Goal: Information Seeking & Learning: Check status

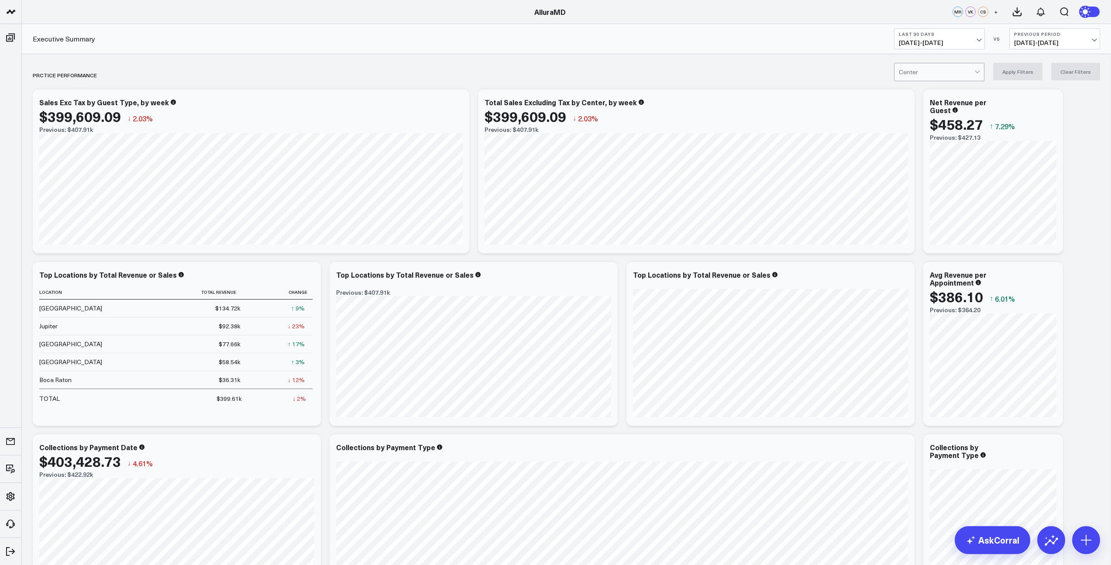
click at [970, 42] on span "[DATE] - [DATE]" at bounding box center [939, 42] width 81 height 7
click at [928, 231] on link "MTD" at bounding box center [940, 228] width 90 height 17
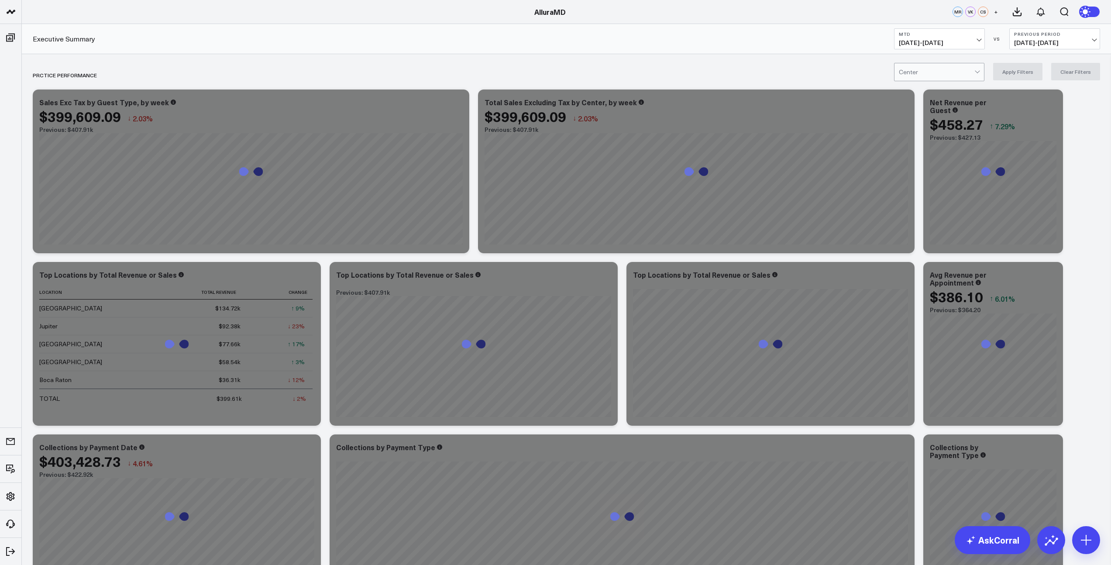
click at [1067, 41] on span "[DATE] - [DATE]" at bounding box center [1054, 42] width 81 height 7
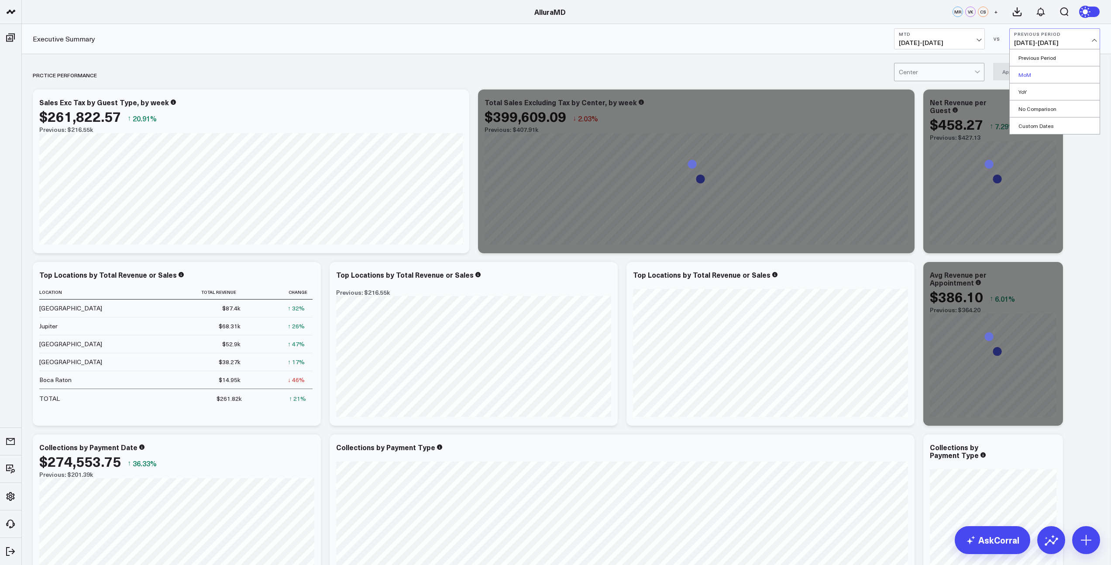
click at [1039, 77] on link "MoM" at bounding box center [1055, 74] width 90 height 17
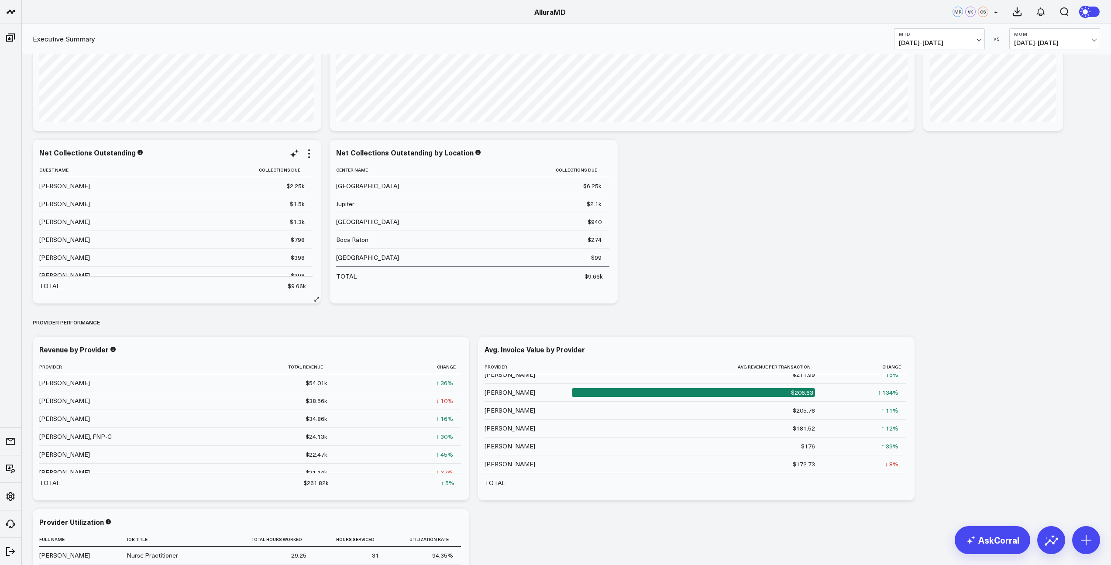
scroll to position [428, 0]
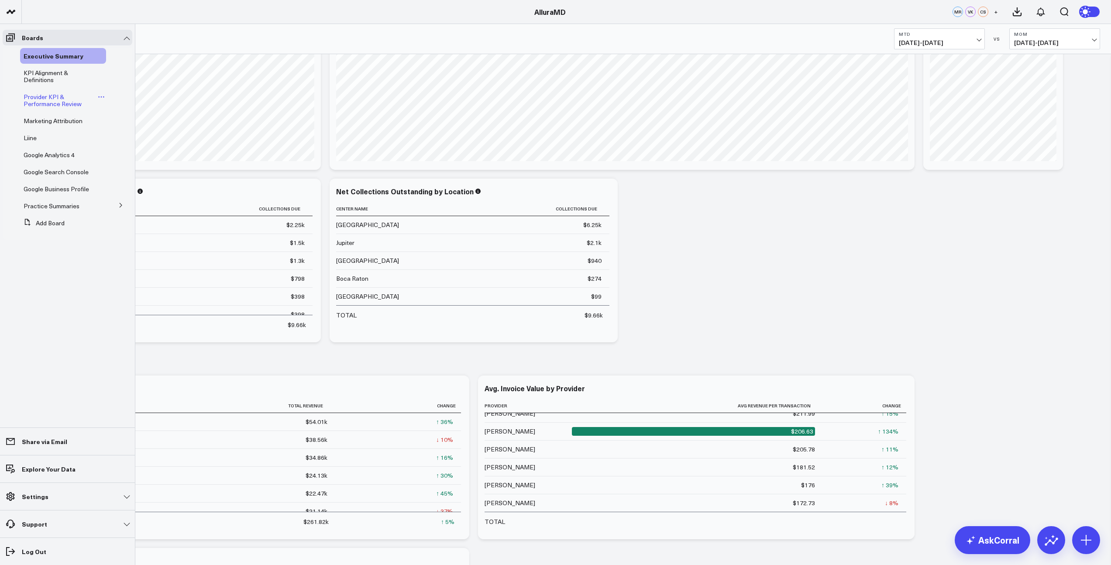
click at [45, 99] on span "Provider KPI & Performance Review" at bounding box center [53, 100] width 58 height 15
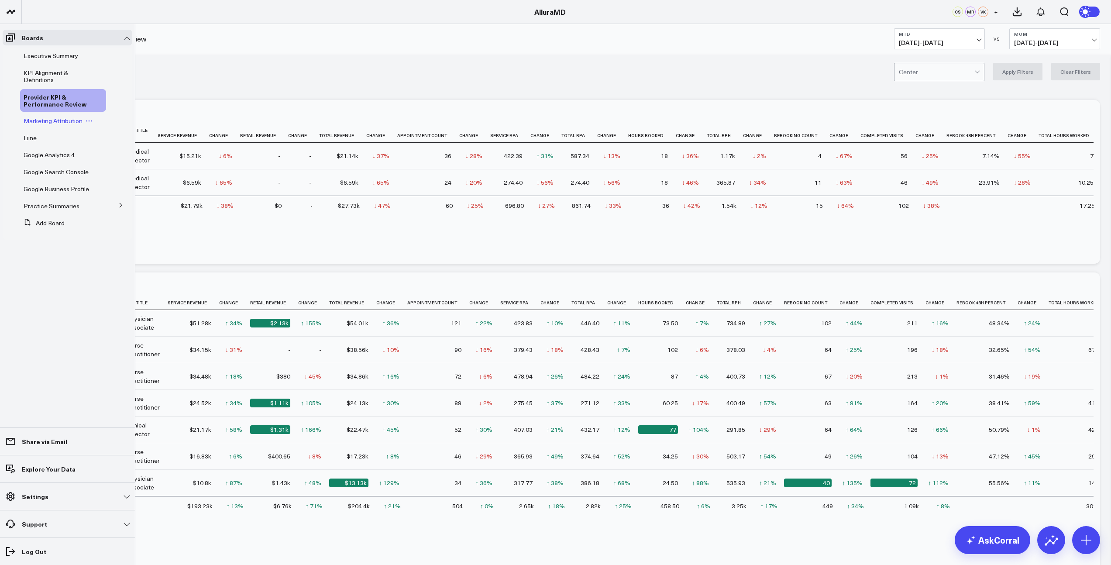
click at [66, 123] on span "Marketing Attribution" at bounding box center [53, 121] width 59 height 8
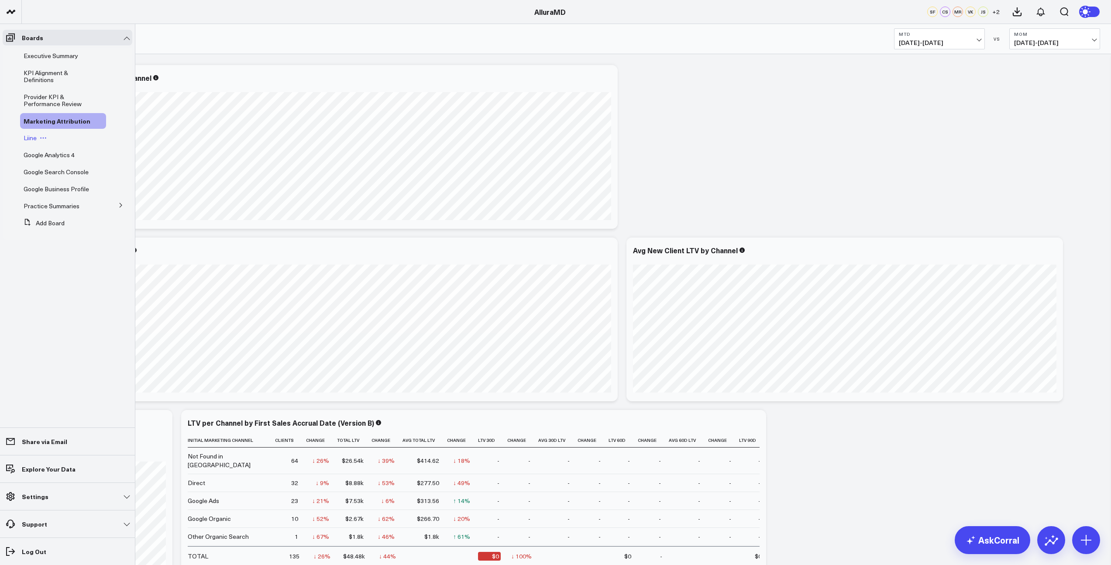
click at [31, 138] on span "Liine" at bounding box center [30, 138] width 13 height 8
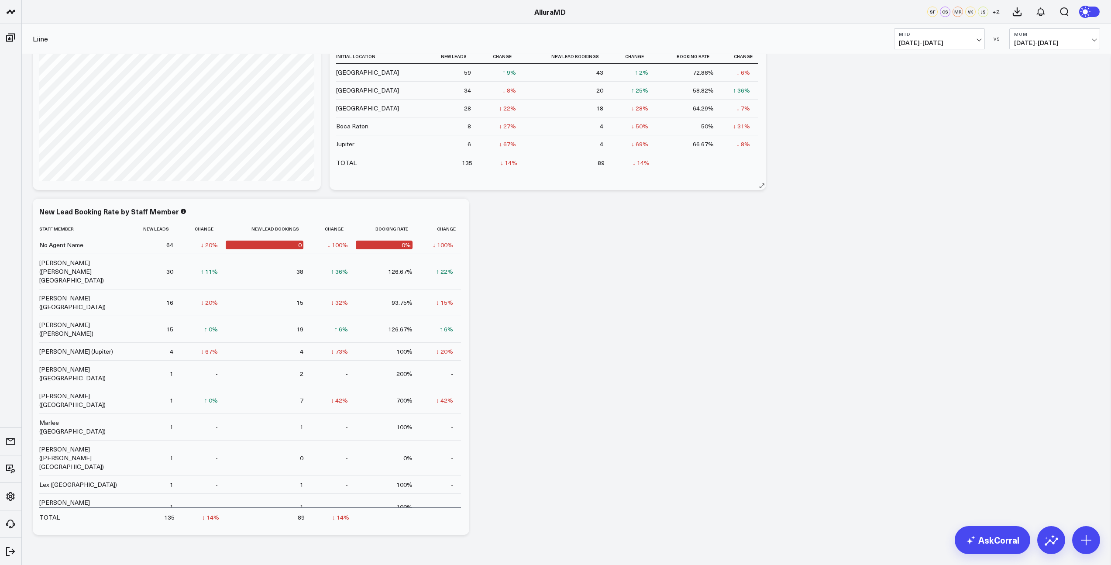
scroll to position [210, 0]
